Goal: Information Seeking & Learning: Find specific fact

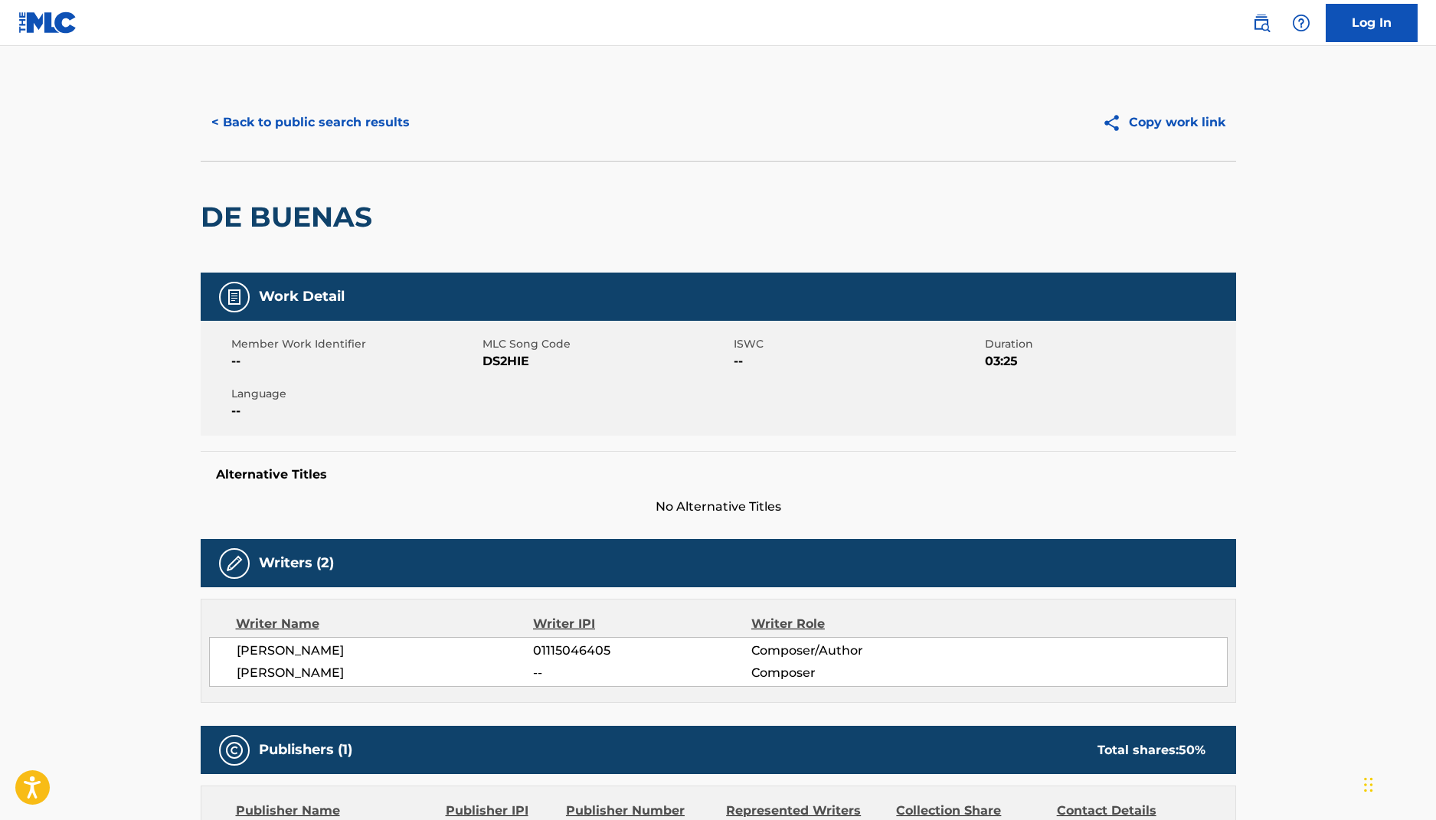
click at [254, 126] on button "< Back to public search results" at bounding box center [311, 122] width 220 height 38
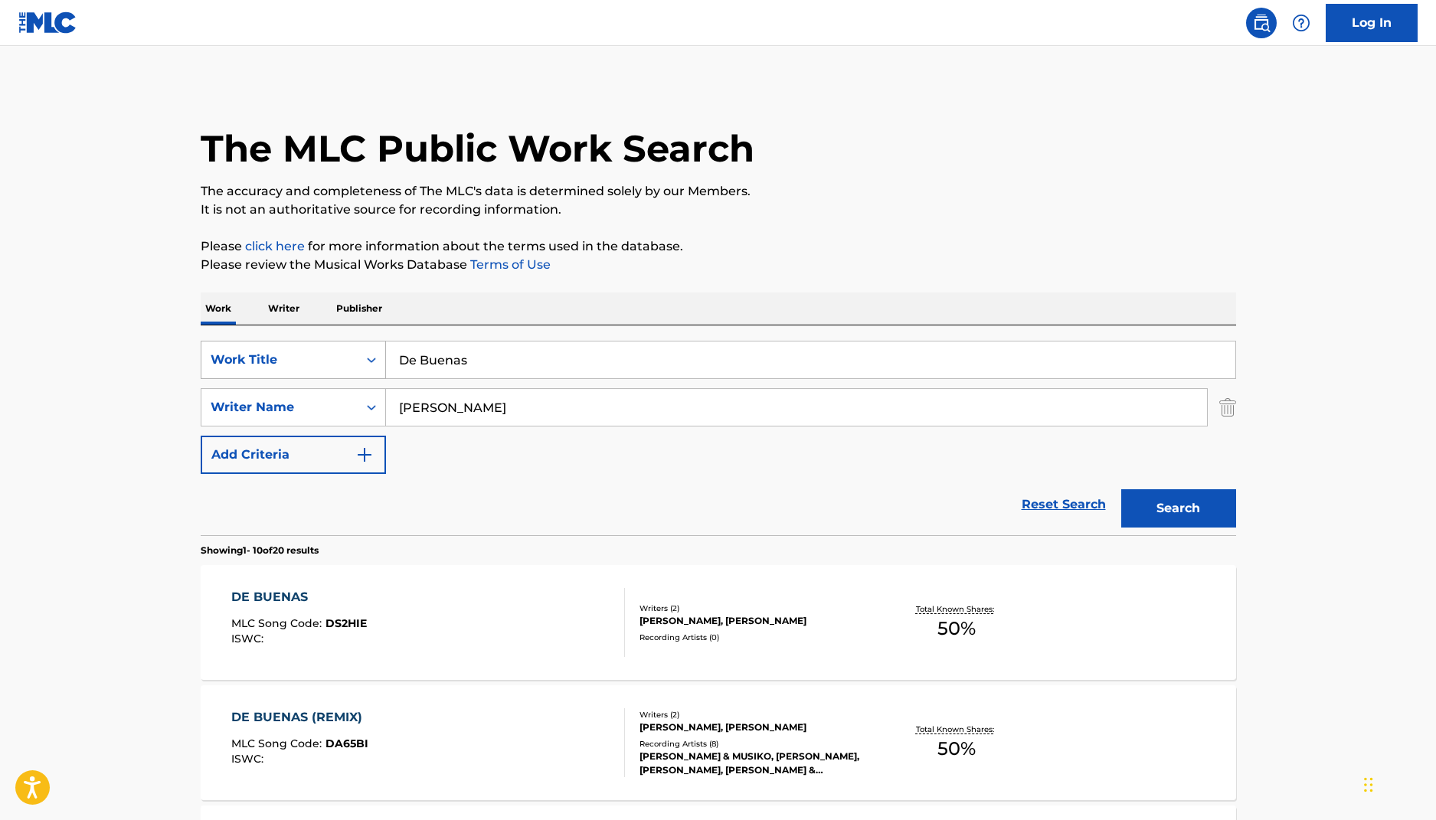
drag, startPoint x: 483, startPoint y: 358, endPoint x: 284, endPoint y: 344, distance: 199.7
click at [303, 350] on div "SearchWithCriteria90bc9833-f8f7-4eac-95b4-58cfa7deeece Work Title De Buenas" at bounding box center [719, 360] width 1036 height 38
paste input "Ben en [GEOGRAPHIC_DATA]"
type input "Ben en [GEOGRAPHIC_DATA]"
click at [1121, 489] on button "Search" at bounding box center [1178, 508] width 115 height 38
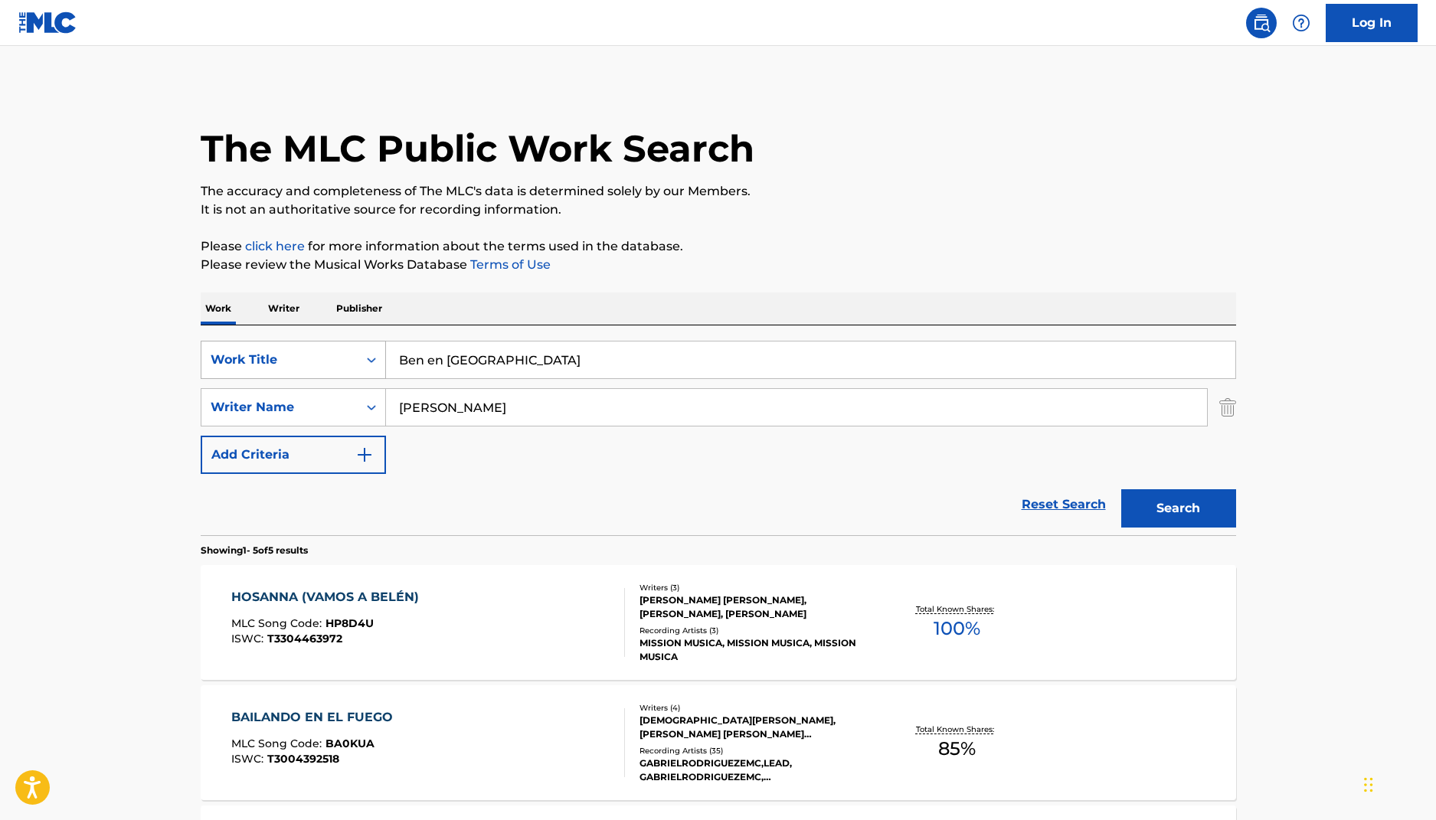
click at [349, 370] on div "Work Title" at bounding box center [279, 359] width 156 height 29
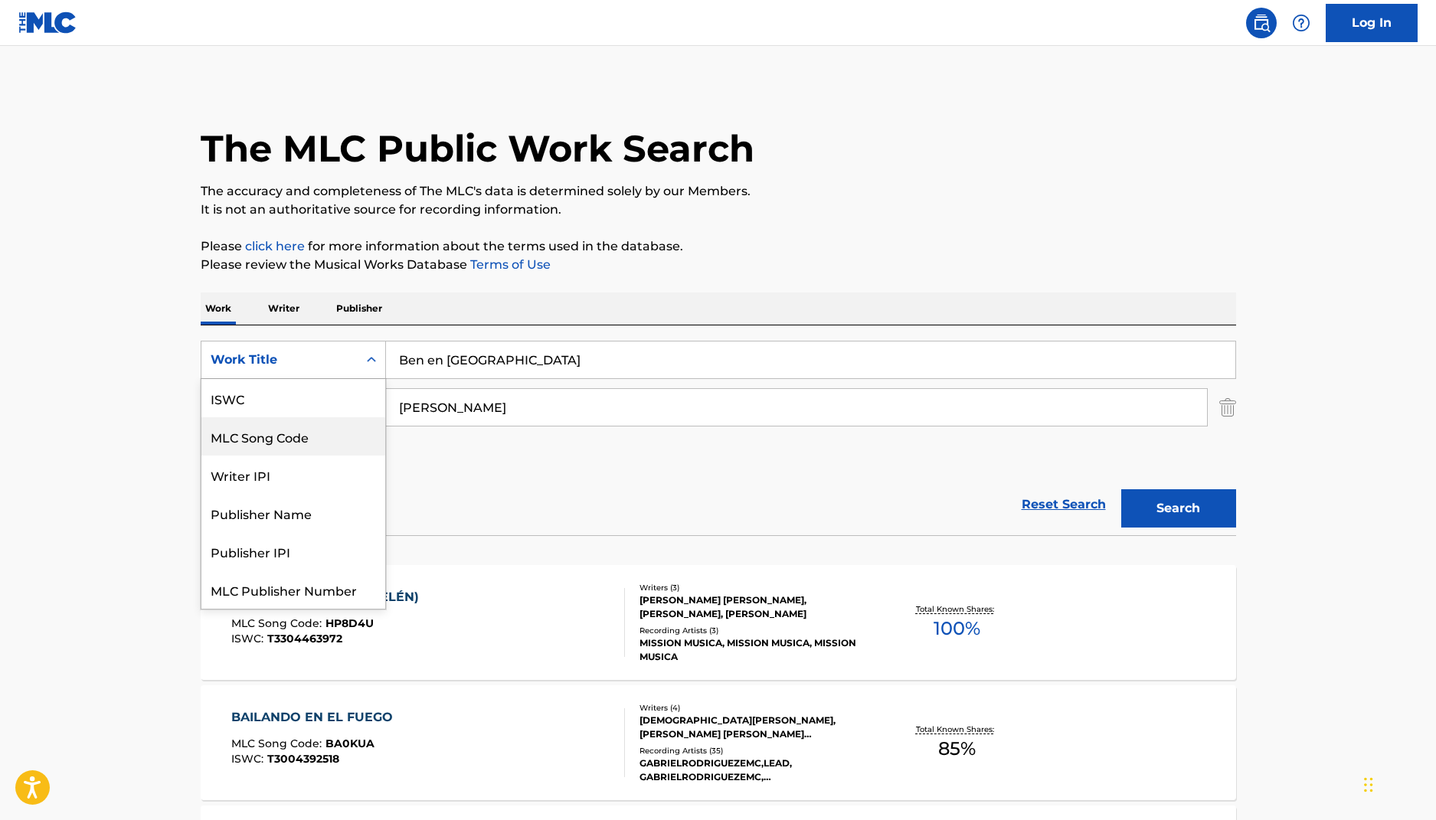
click at [316, 441] on div "MLC Song Code" at bounding box center [293, 436] width 184 height 38
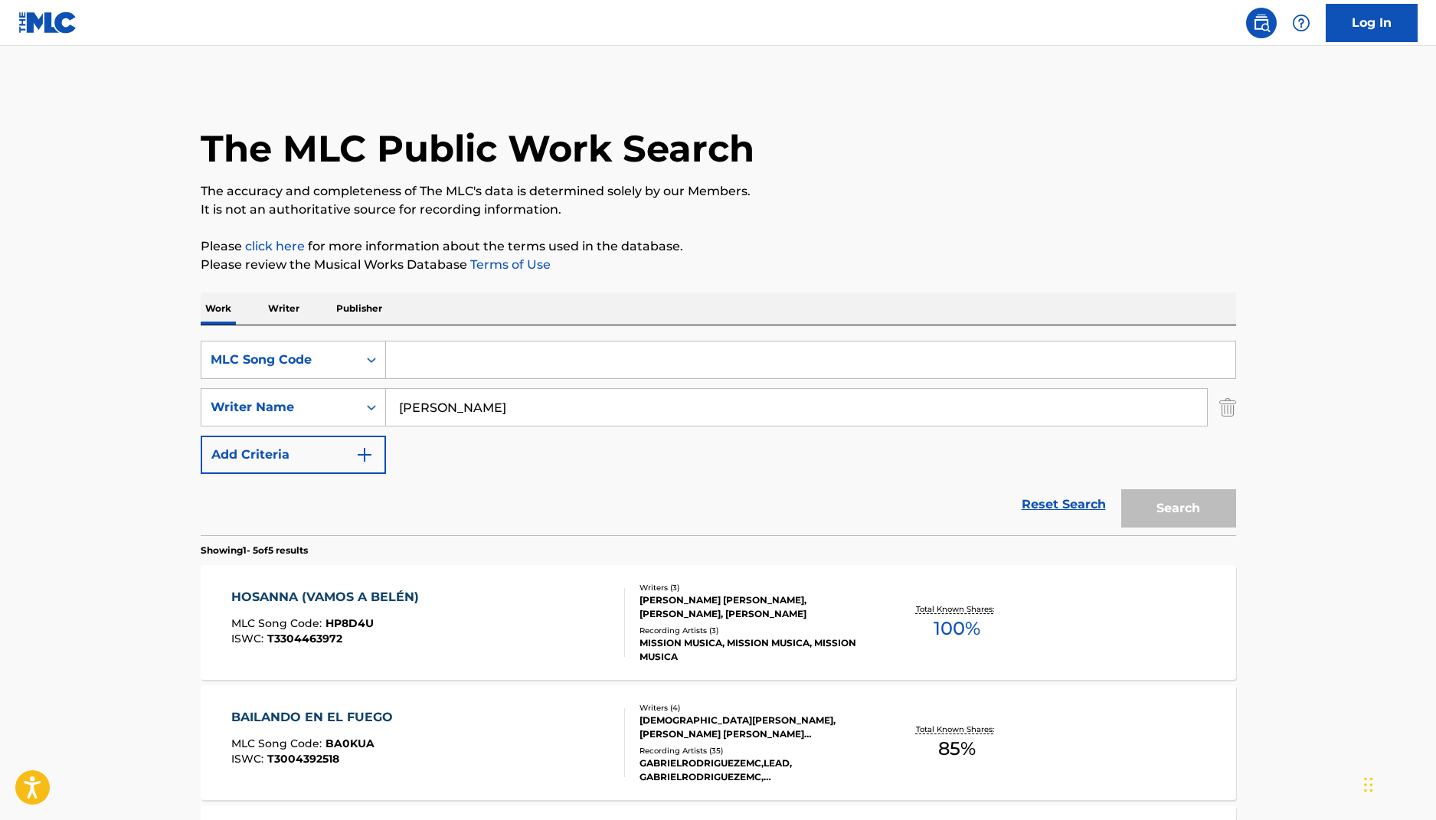
click at [483, 364] on input "Search Form" at bounding box center [811, 360] width 850 height 37
paste input "39996122"
type input "39996122"
drag, startPoint x: 555, startPoint y: 410, endPoint x: 408, endPoint y: 404, distance: 146.4
click at [411, 404] on input "[PERSON_NAME]" at bounding box center [796, 407] width 821 height 37
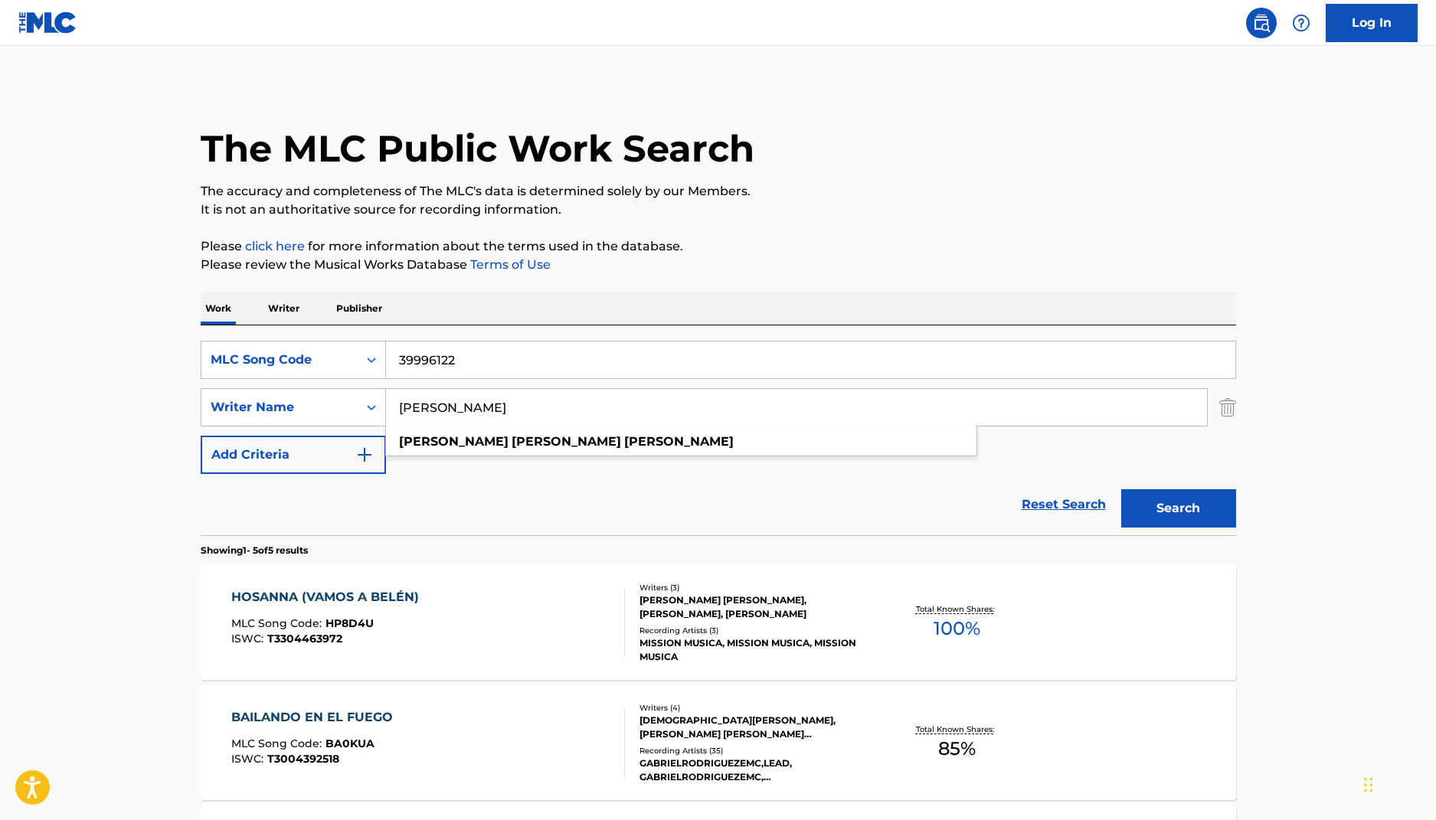
type input "P"
click at [1183, 511] on button "Search" at bounding box center [1178, 508] width 115 height 38
